Goal: Transaction & Acquisition: Purchase product/service

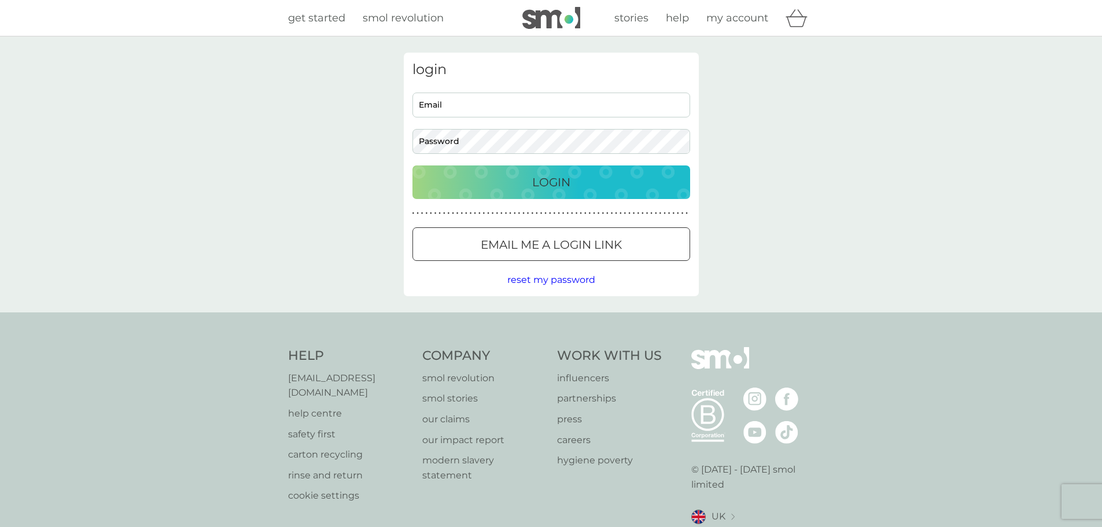
type input "[PERSON_NAME][EMAIL_ADDRESS][PERSON_NAME][DOMAIN_NAME]"
click at [536, 186] on p "Login" at bounding box center [551, 182] width 38 height 19
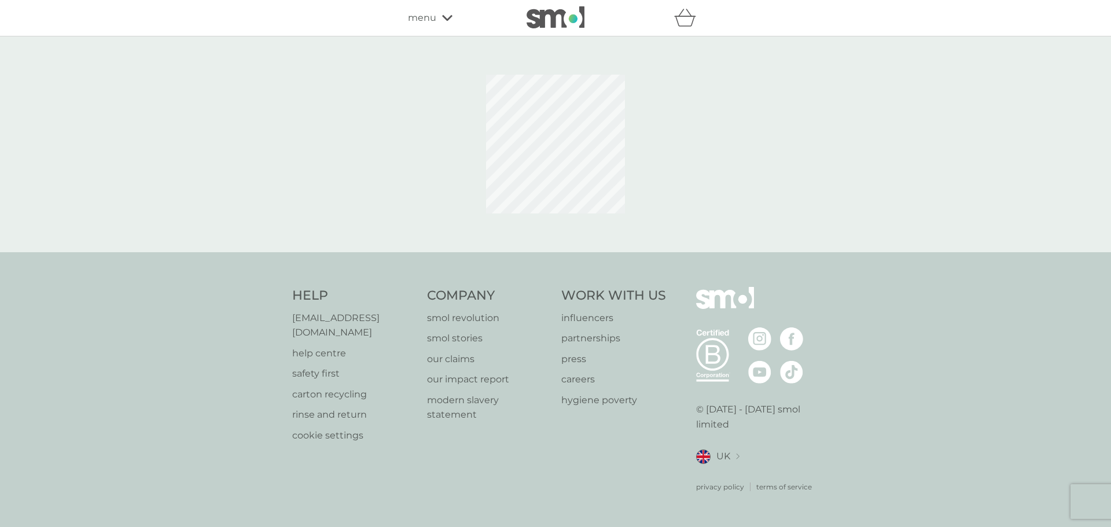
select select "112"
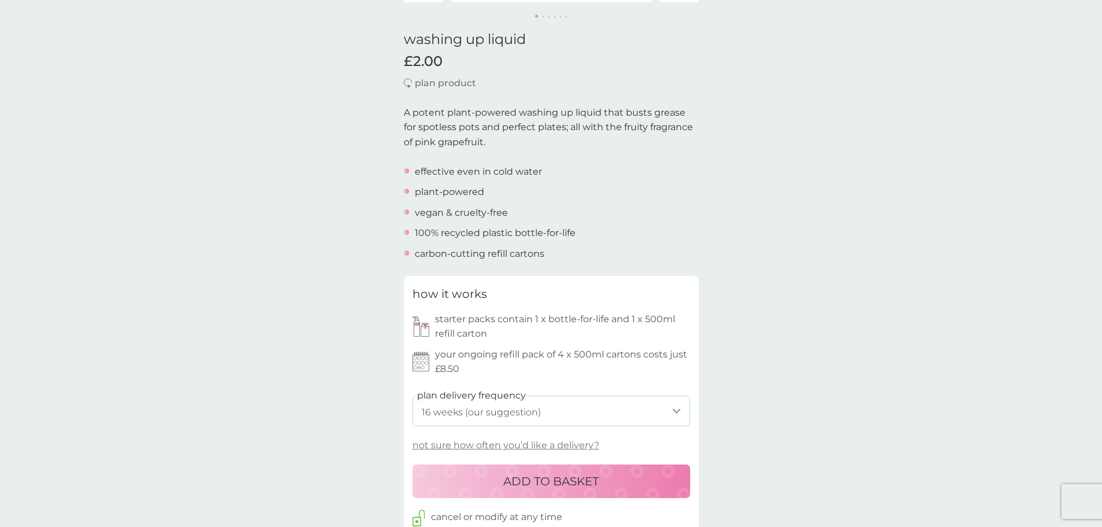
scroll to position [289, 0]
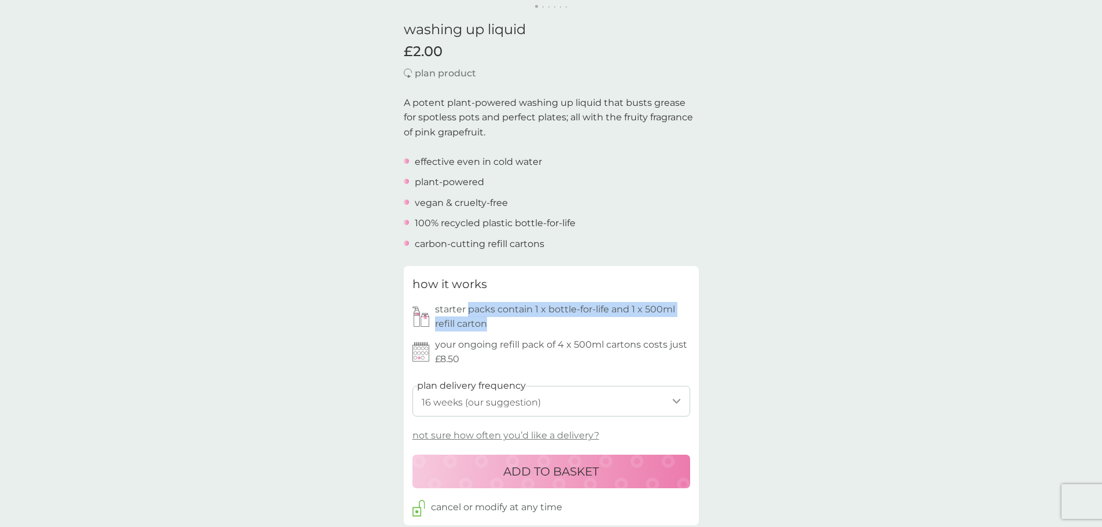
drag, startPoint x: 466, startPoint y: 308, endPoint x: 492, endPoint y: 328, distance: 33.0
click at [492, 328] on p "starter packs contain 1 x bottle-for-life and 1 x 500ml refill carton" at bounding box center [562, 317] width 255 height 30
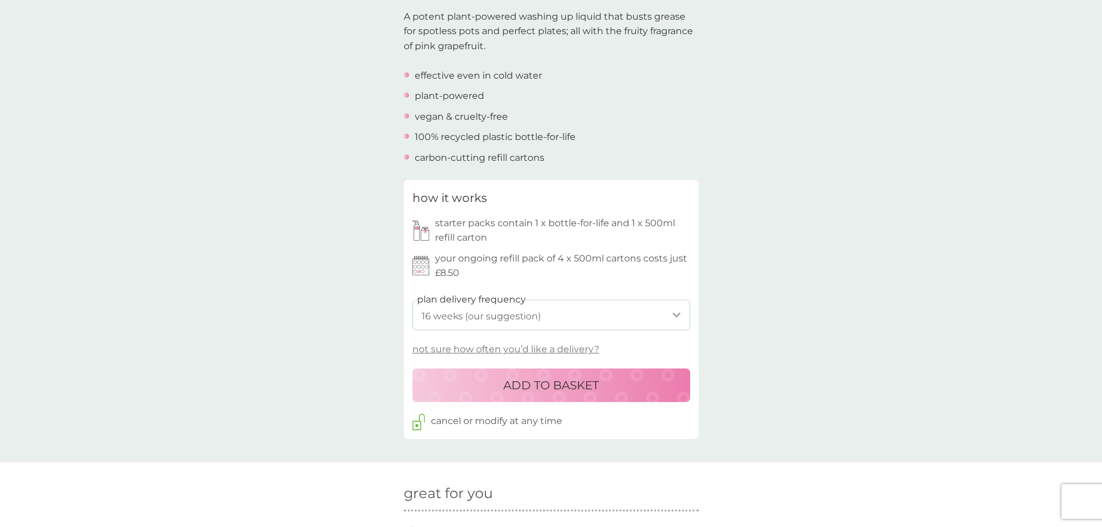
scroll to position [405, 0]
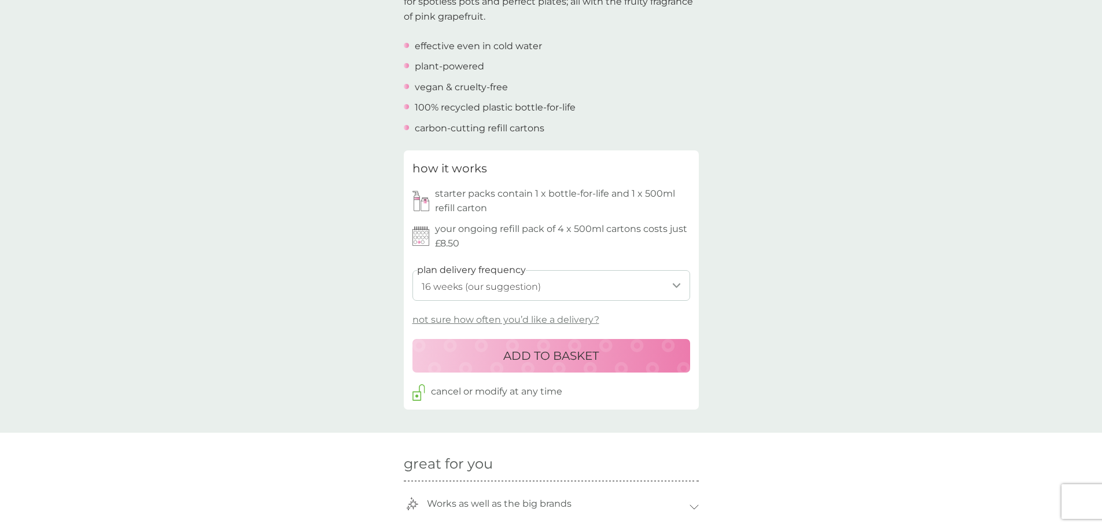
click at [507, 291] on select "1 week 2 weeks 3 weeks 4 weeks 5 weeks 6 weeks 7 weeks 8 weeks 9 weeks 10 weeks…" at bounding box center [552, 285] width 278 height 31
click at [413, 270] on select "1 week 2 weeks 3 weeks 4 weeks 5 weeks 6 weeks 7 weeks 8 weeks 9 weeks 10 weeks…" at bounding box center [552, 285] width 278 height 31
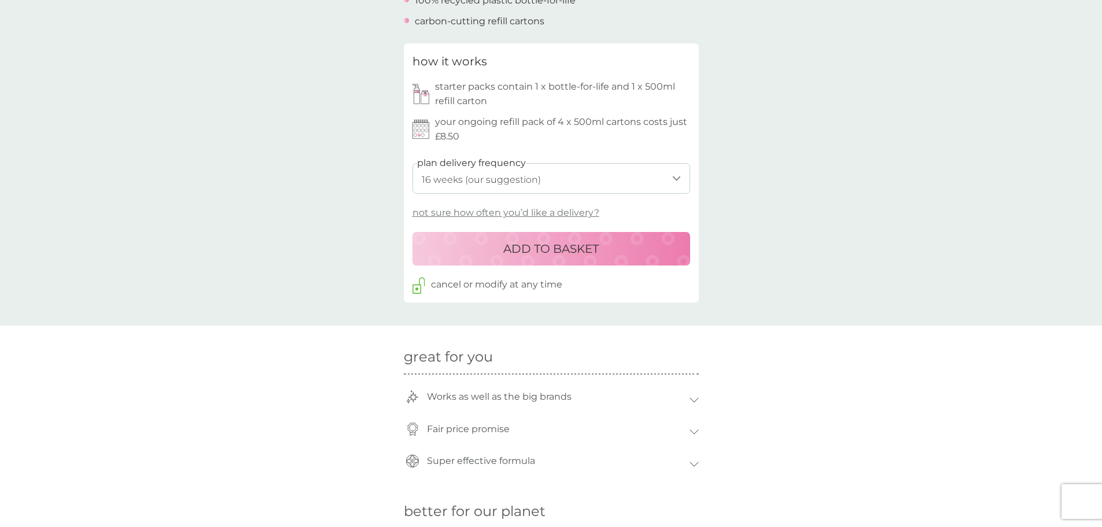
scroll to position [521, 0]
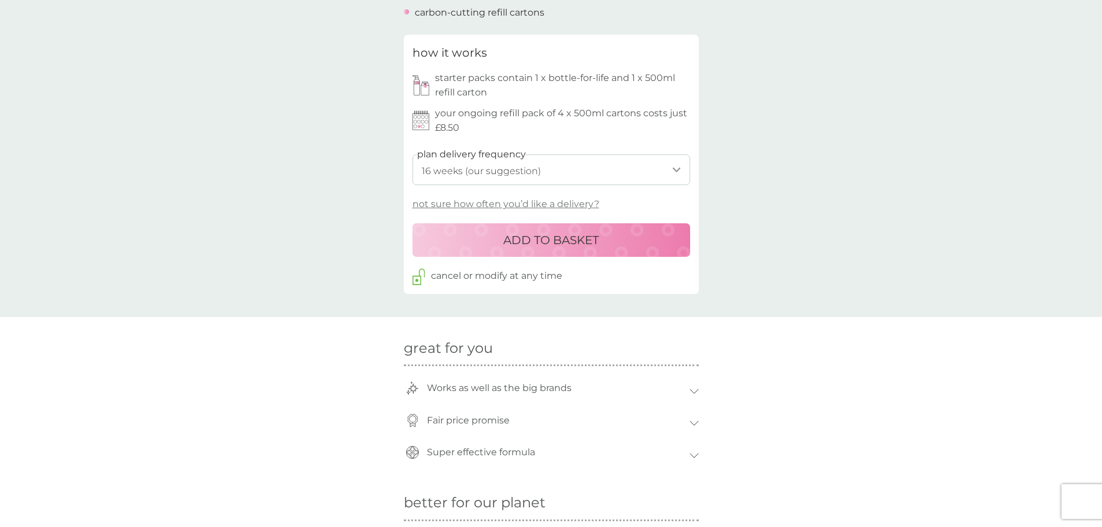
click at [557, 235] on p "ADD TO BASKET" at bounding box center [550, 240] width 95 height 19
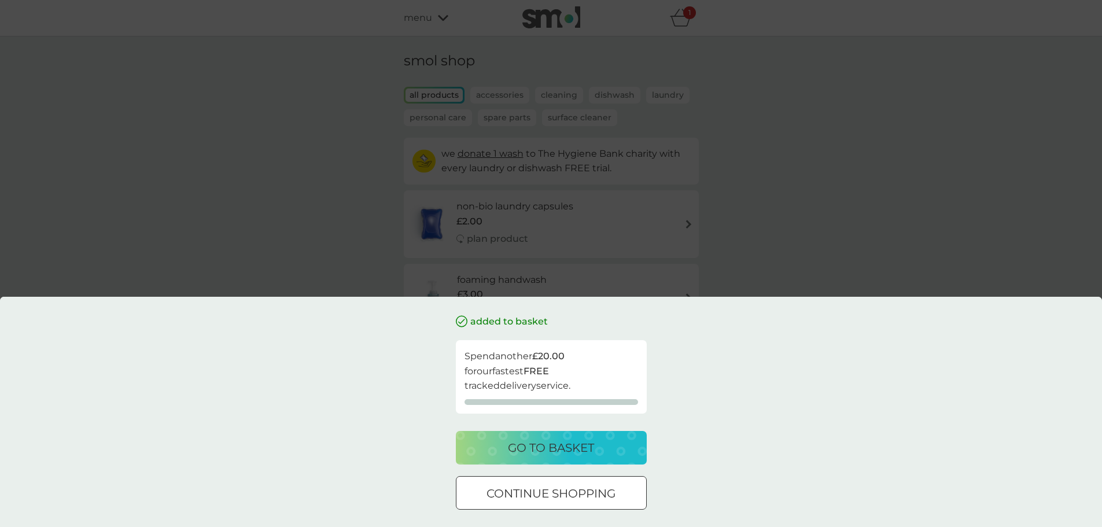
click at [274, 243] on div "added to basket Spend another £20.00 for our fastest FREE tracked delivery serv…" at bounding box center [551, 263] width 1102 height 527
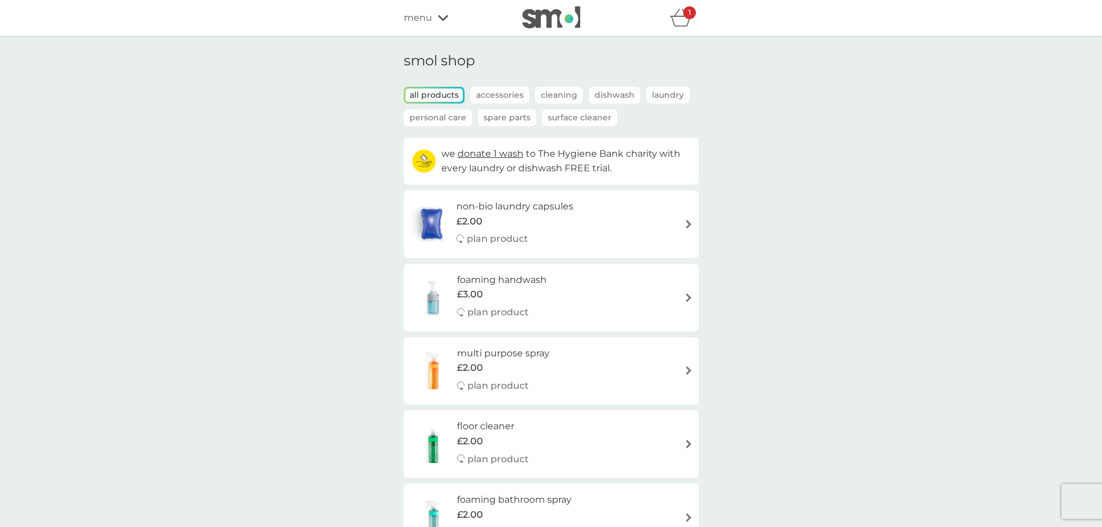
click at [679, 25] on icon "basket" at bounding box center [681, 18] width 22 height 18
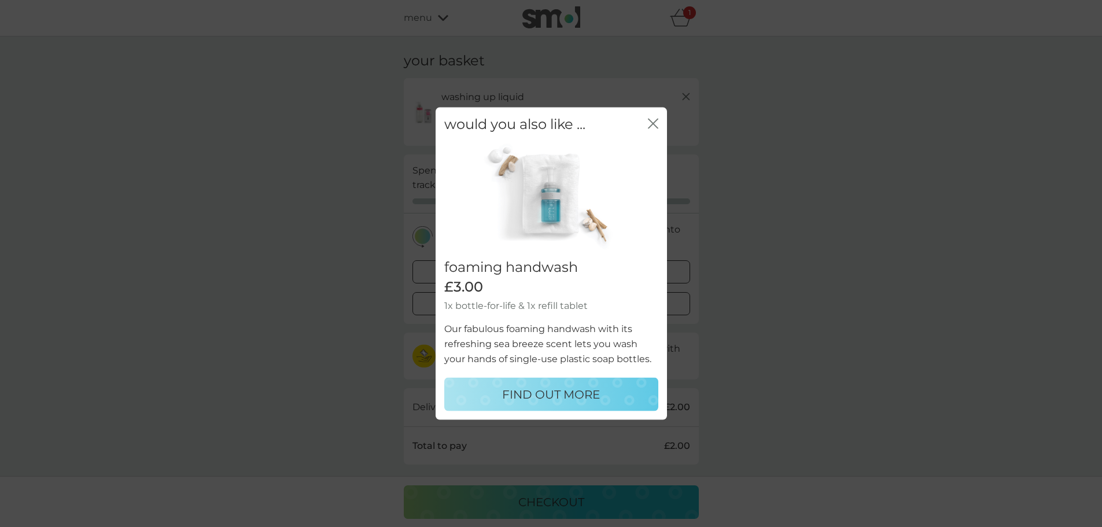
click at [656, 125] on icon "close" at bounding box center [653, 123] width 10 height 10
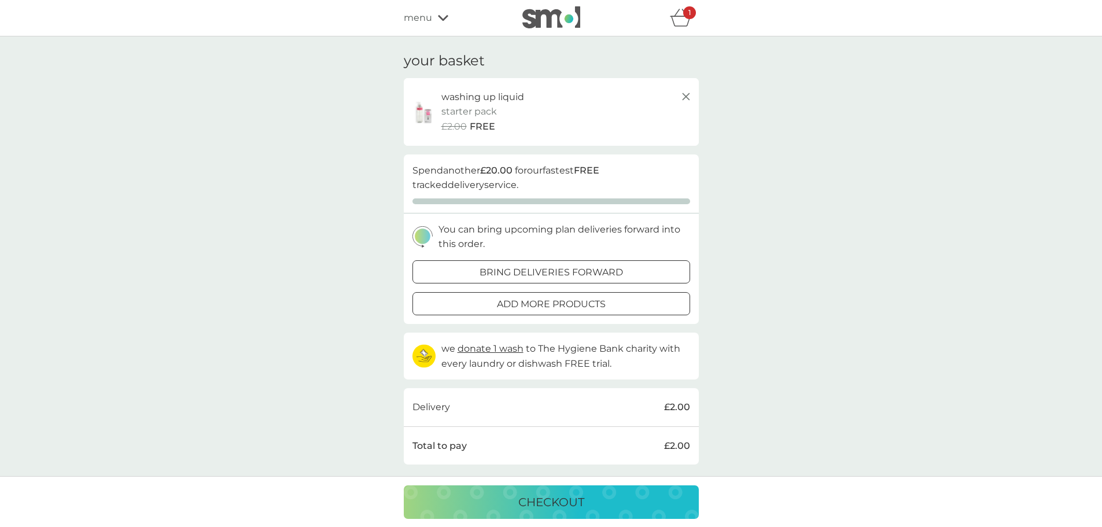
click at [676, 16] on icon "basket" at bounding box center [681, 18] width 22 height 18
